Goal: Task Accomplishment & Management: Use online tool/utility

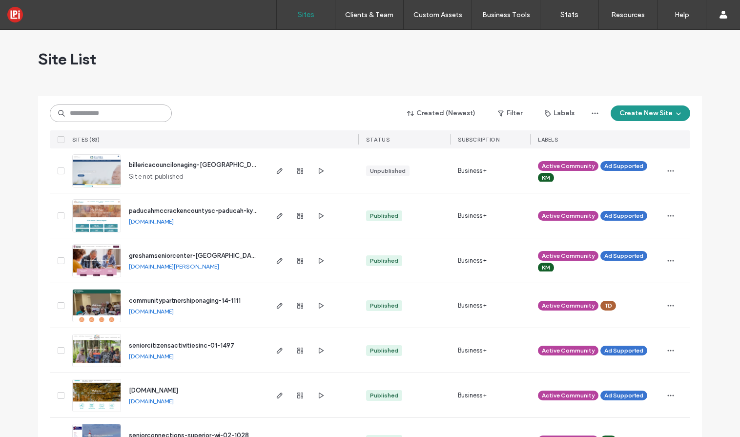
click at [124, 112] on input at bounding box center [111, 113] width 122 height 18
paste input "*******"
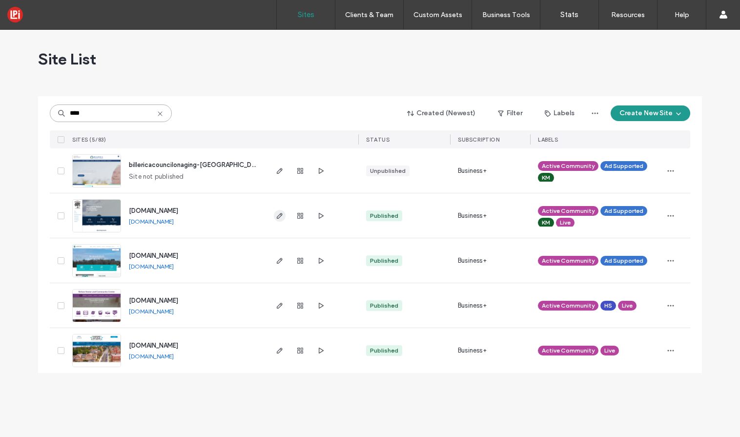
type input "****"
click at [277, 212] on icon "button" at bounding box center [280, 216] width 8 height 8
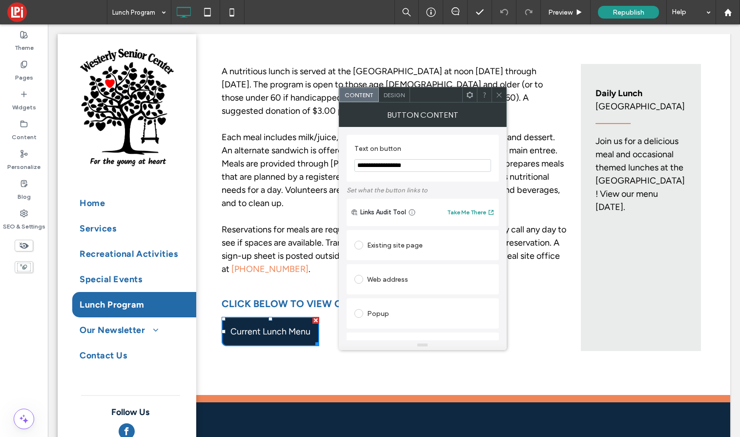
scroll to position [156, 0]
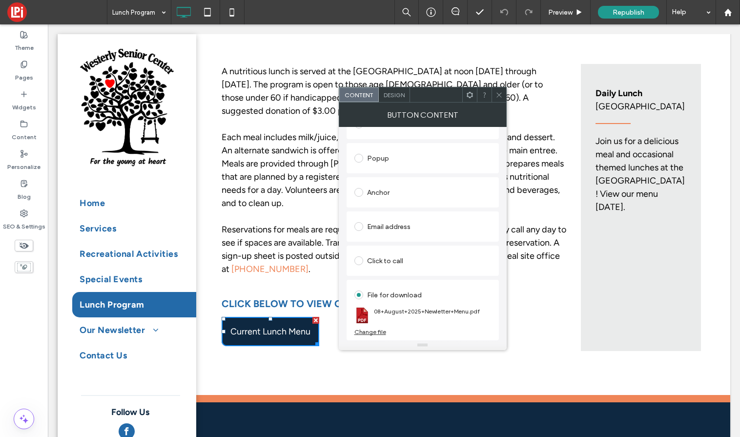
click at [371, 333] on div "Change file" at bounding box center [370, 331] width 32 height 7
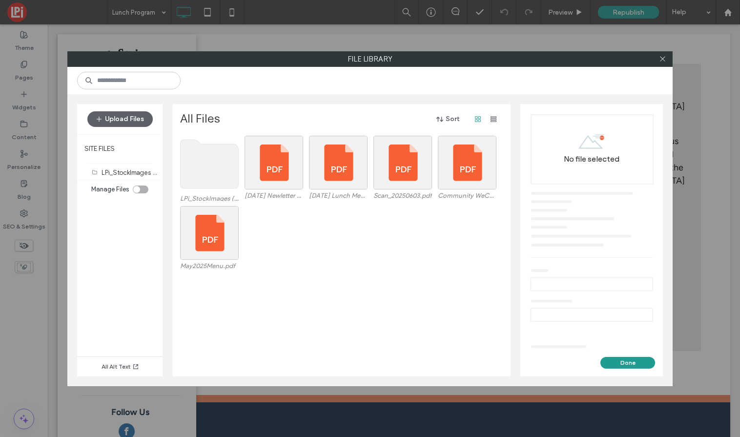
click at [120, 110] on div "Upload Files" at bounding box center [119, 119] width 85 height 30
click at [124, 117] on button "Upload Files" at bounding box center [119, 119] width 65 height 16
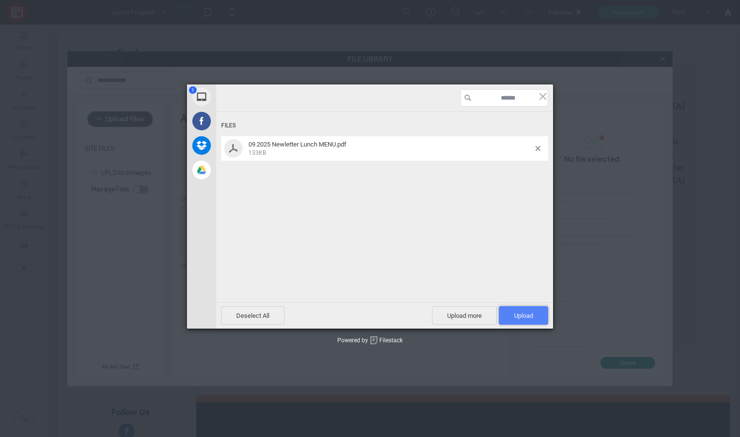
click at [516, 317] on span "Upload 1" at bounding box center [523, 315] width 19 height 7
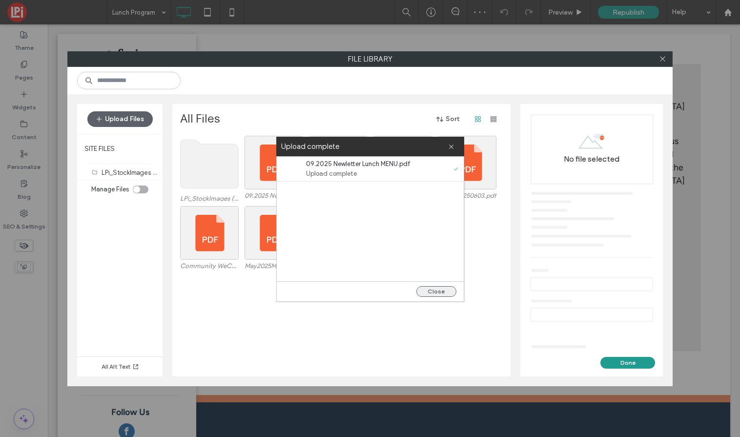
click at [449, 293] on button "Close" at bounding box center [436, 291] width 40 height 11
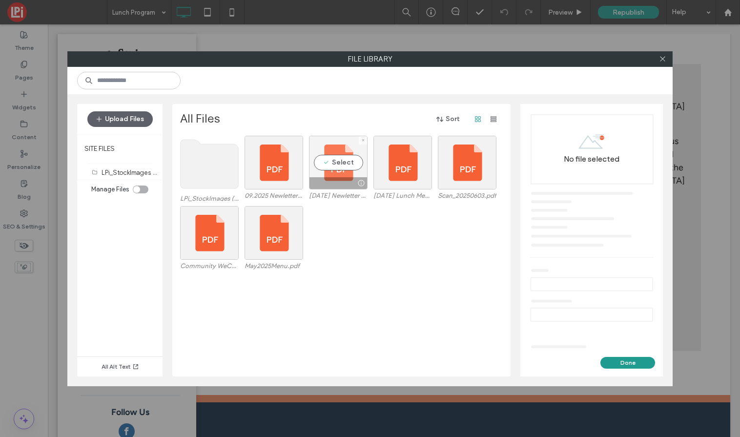
click at [345, 158] on div "Select" at bounding box center [338, 163] width 59 height 54
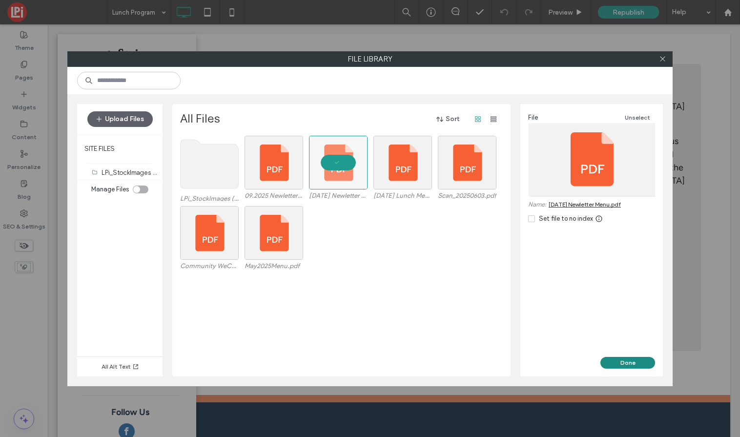
click at [627, 363] on button "Done" at bounding box center [628, 363] width 55 height 12
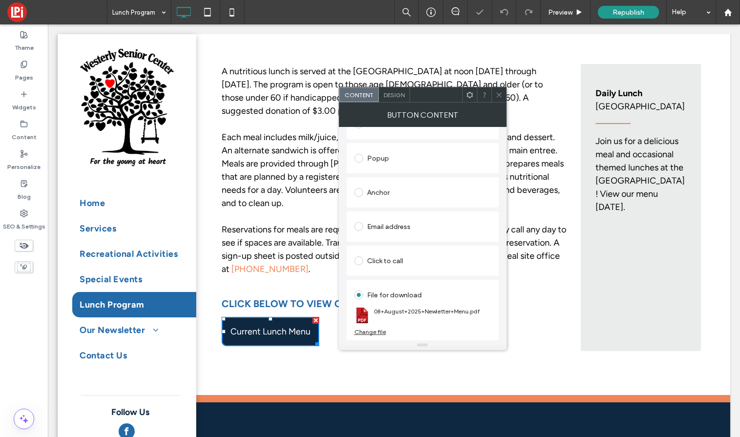
click at [498, 97] on icon at bounding box center [499, 94] width 7 height 7
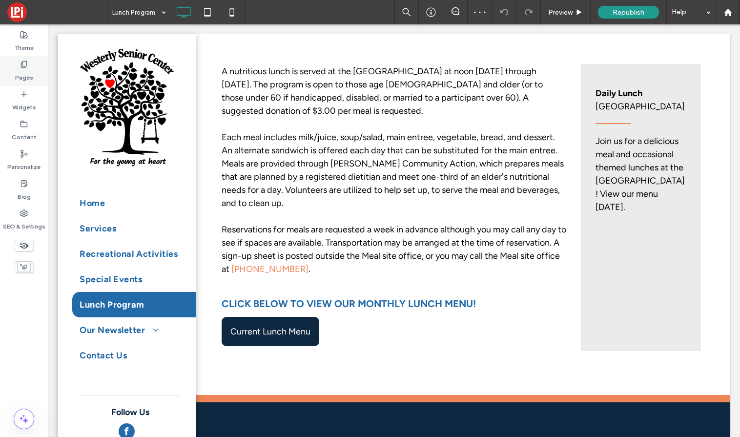
click at [22, 65] on use at bounding box center [23, 64] width 5 height 6
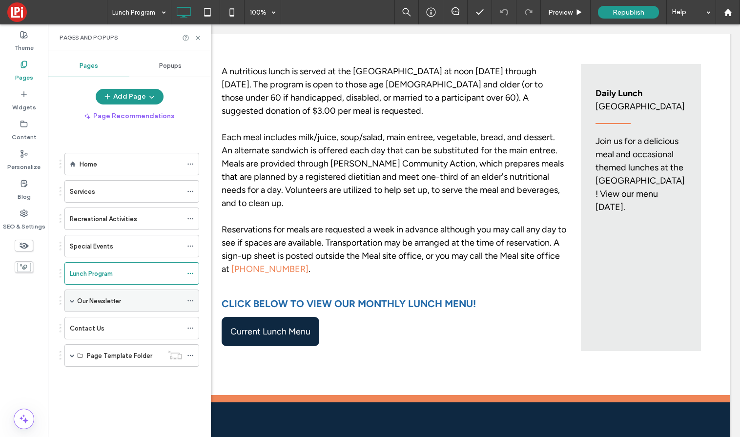
click at [92, 304] on label "Our Newsletter" at bounding box center [99, 300] width 44 height 17
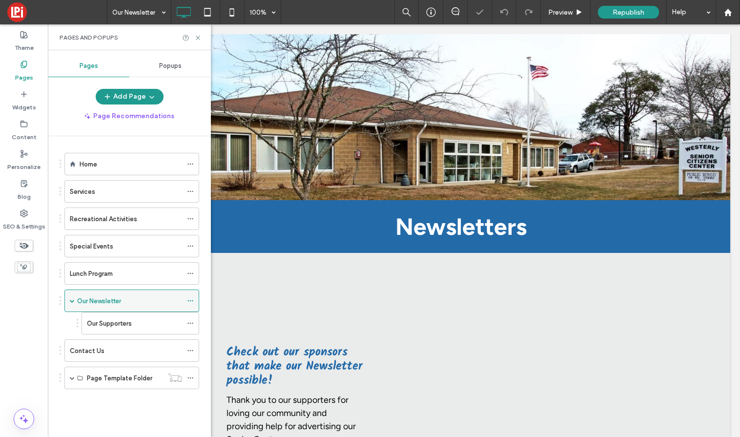
scroll to position [192, 0]
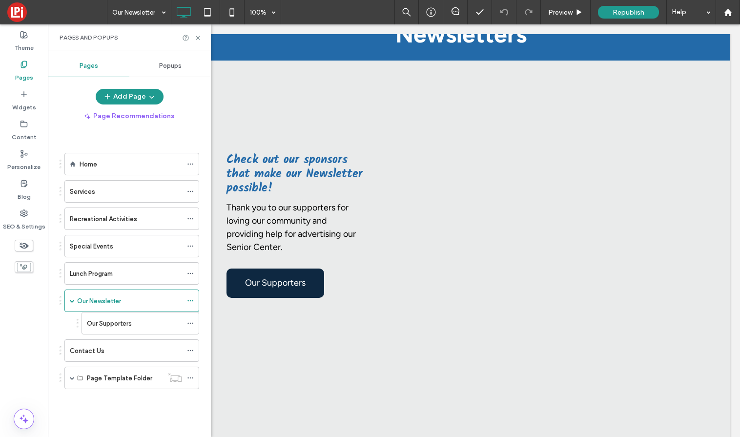
click at [23, 65] on icon at bounding box center [24, 65] width 8 height 8
click at [101, 299] on label "Our Newsletter" at bounding box center [99, 300] width 44 height 17
click at [95, 273] on div at bounding box center [370, 218] width 740 height 437
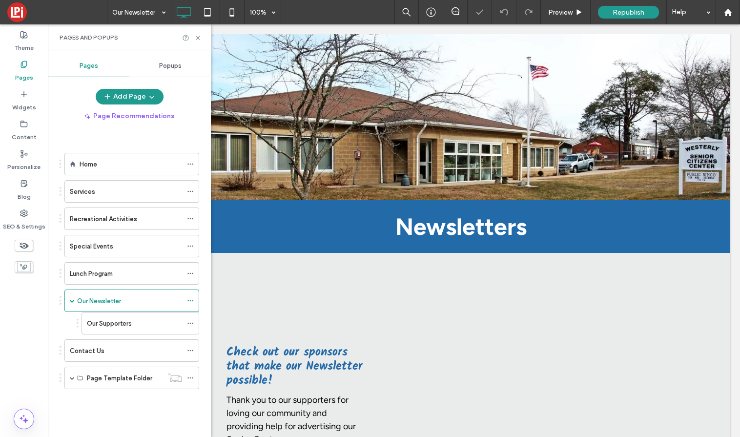
scroll to position [0, 0]
click at [94, 273] on label "Lunch Program" at bounding box center [91, 273] width 43 height 17
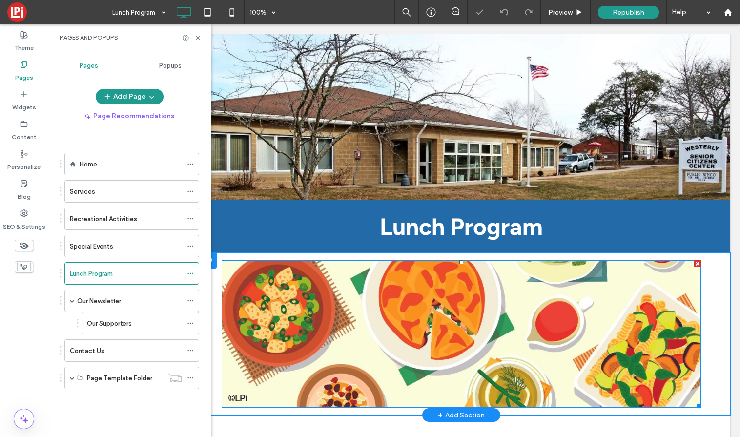
scroll to position [373, 0]
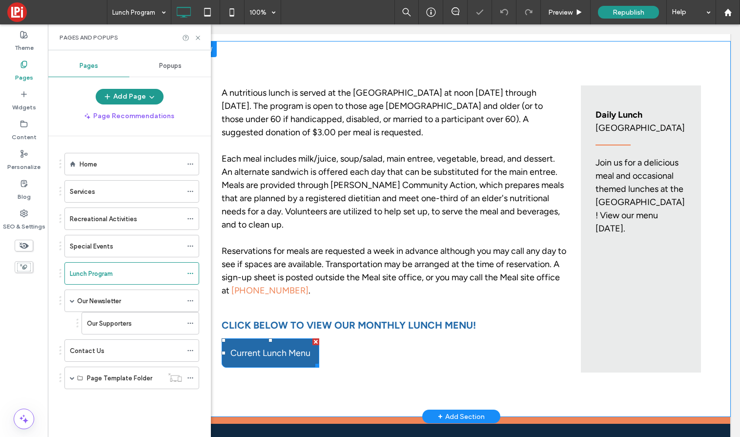
click at [258, 360] on link "Current Lunch Menu" at bounding box center [271, 352] width 98 height 29
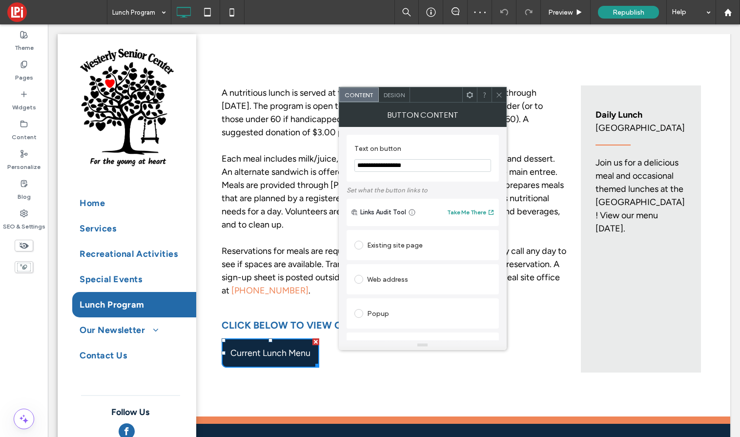
scroll to position [156, 0]
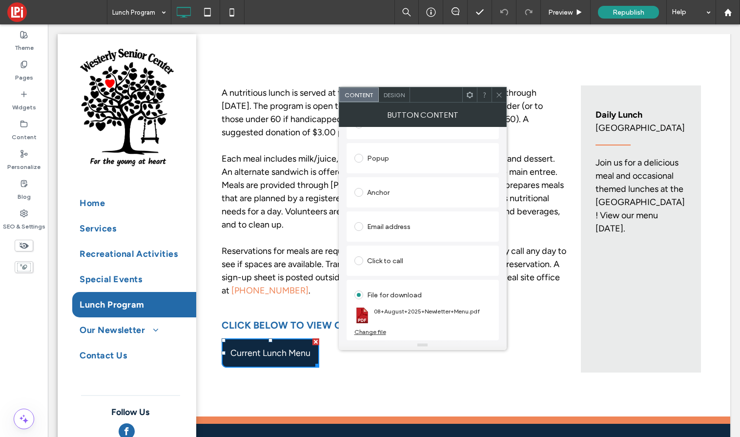
click at [373, 331] on div "Change file" at bounding box center [370, 331] width 32 height 7
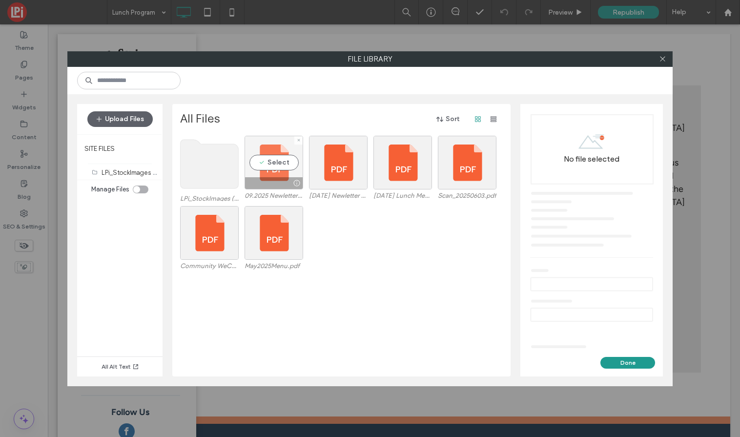
click at [271, 164] on div "Select" at bounding box center [274, 163] width 59 height 54
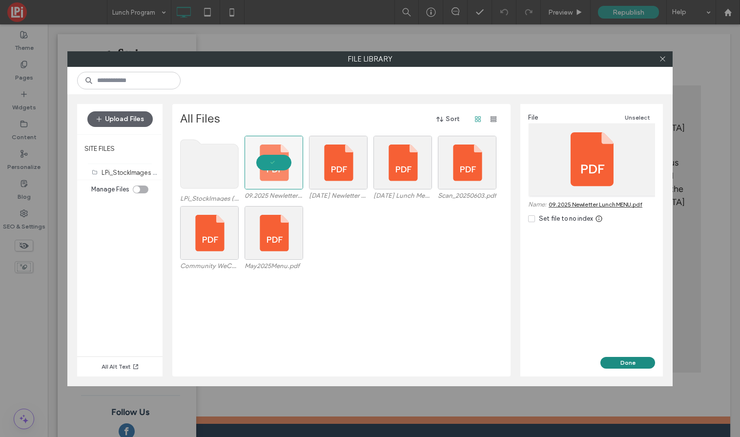
click at [627, 361] on button "Done" at bounding box center [628, 363] width 55 height 12
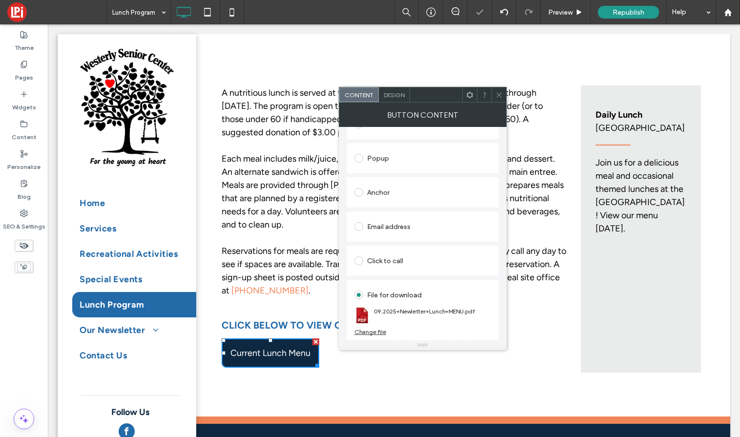
click at [499, 93] on icon at bounding box center [499, 94] width 7 height 7
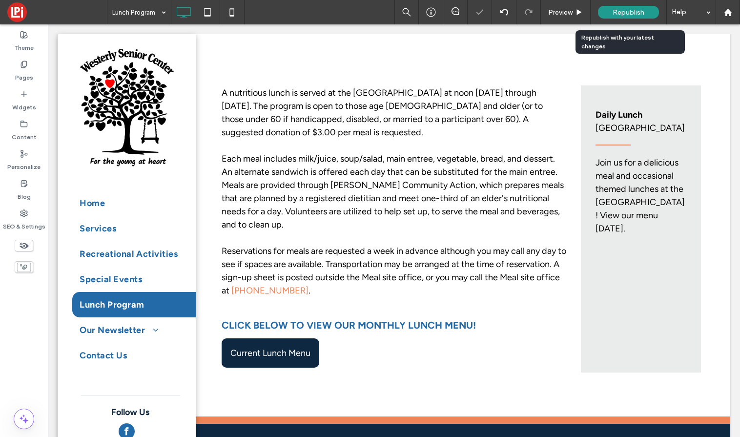
click at [631, 12] on span "Republish" at bounding box center [629, 12] width 32 height 8
